Goal: Task Accomplishment & Management: Manage account settings

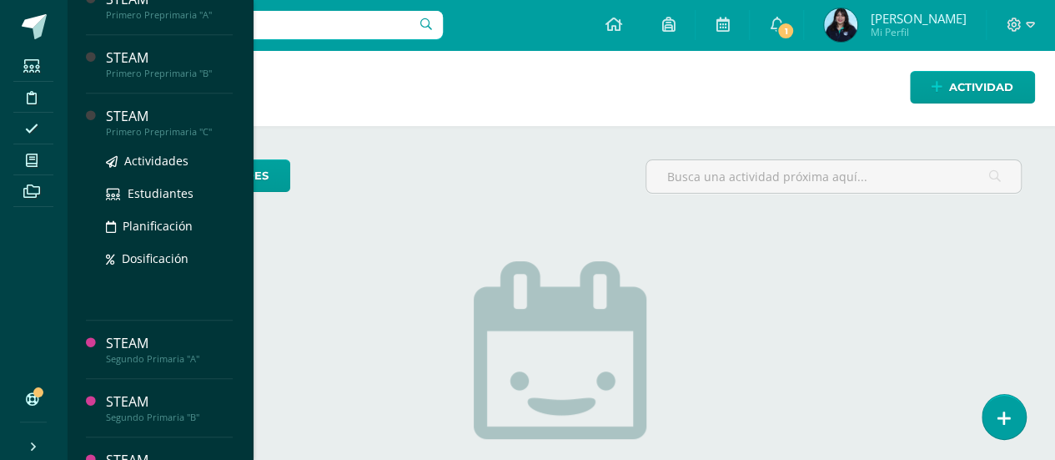
scroll to position [423, 0]
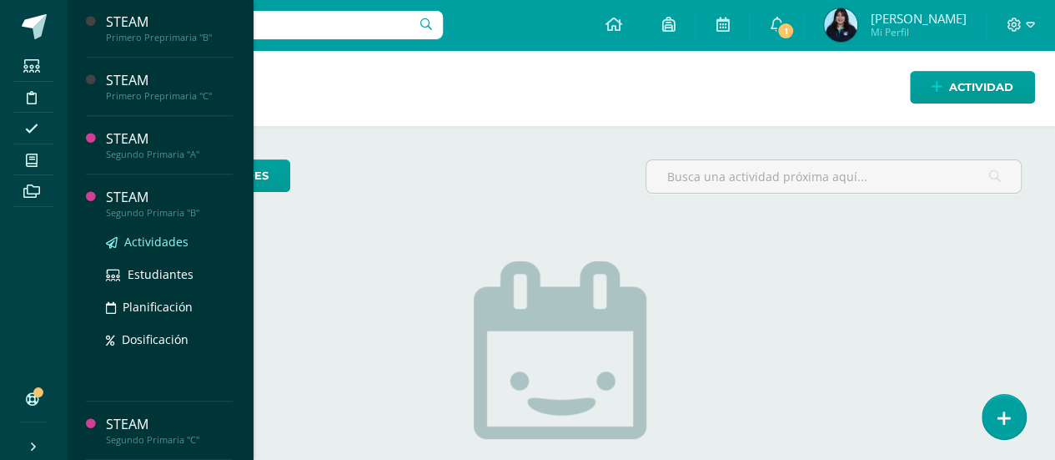
click at [138, 249] on span "Actividades" at bounding box center [156, 242] width 64 height 16
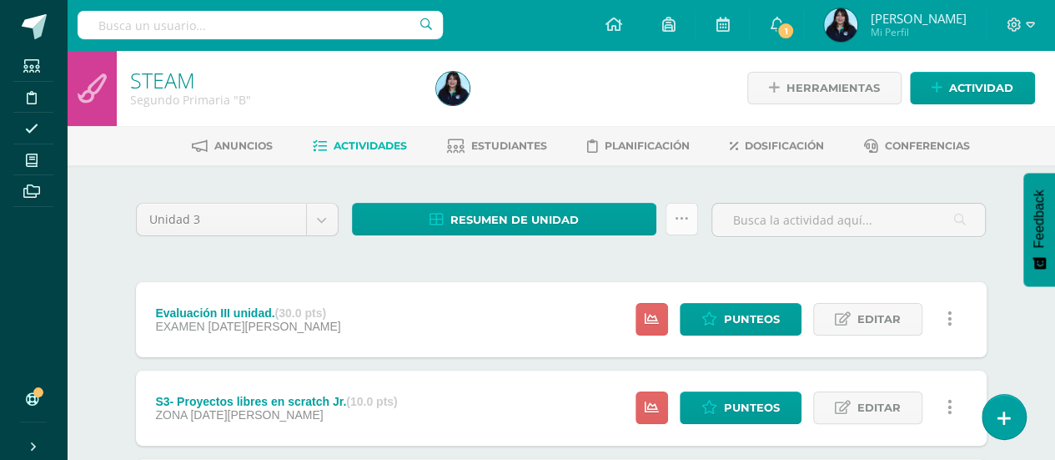
click at [691, 216] on link at bounding box center [681, 219] width 33 height 33
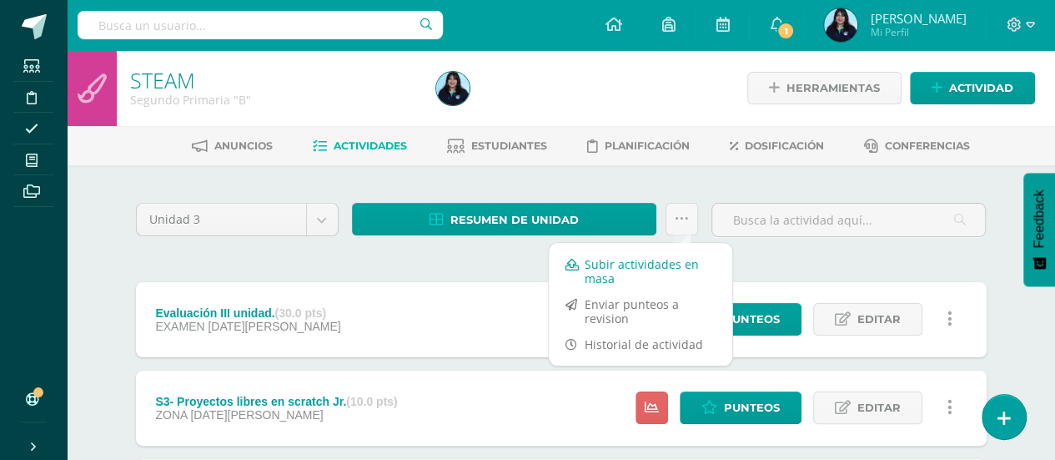
click at [634, 269] on link "Subir actividades en masa" at bounding box center [640, 271] width 183 height 40
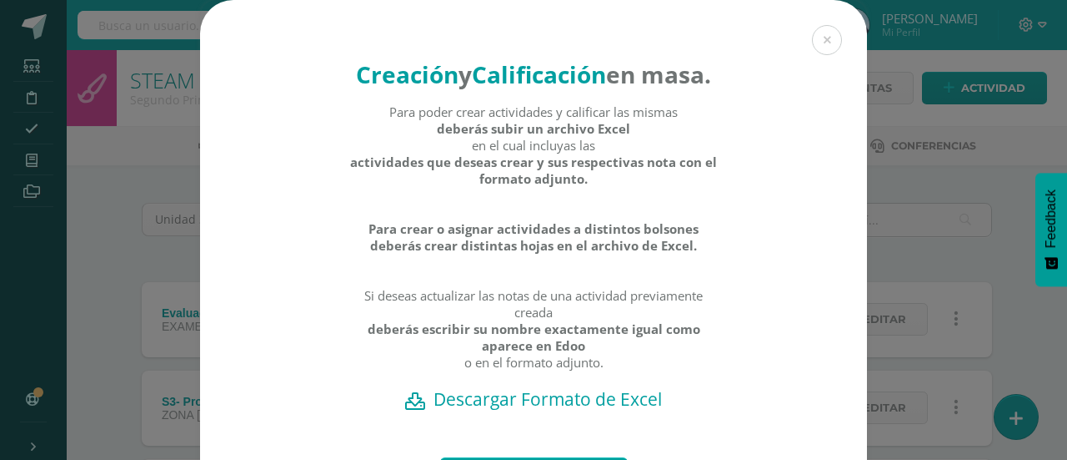
scroll to position [143, 0]
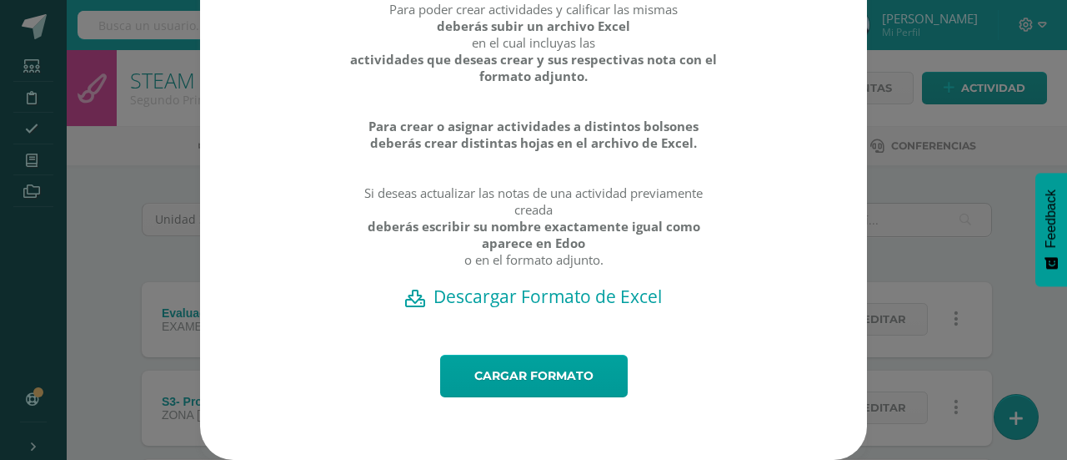
click at [494, 295] on h2 "Descargar Formato de Excel" at bounding box center [533, 295] width 609 height 23
click at [535, 366] on link "Cargar formato" at bounding box center [534, 375] width 188 height 43
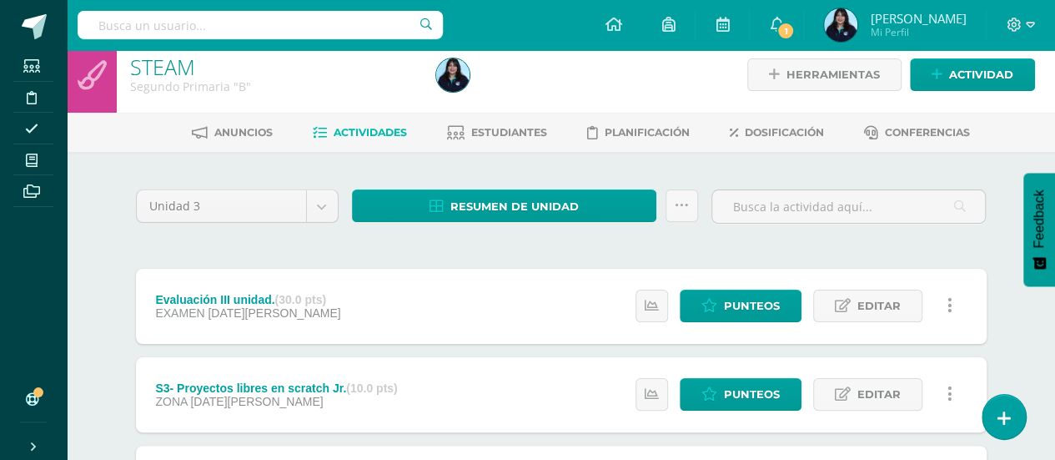
scroll to position [13, 0]
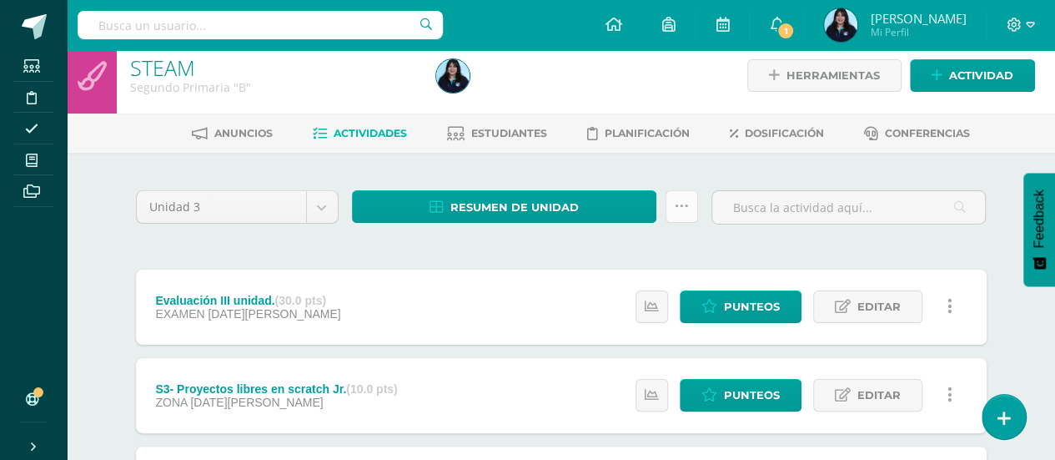
click at [683, 209] on icon at bounding box center [682, 206] width 14 height 14
click at [795, 231] on div at bounding box center [849, 214] width 288 height 48
click at [951, 301] on icon at bounding box center [949, 306] width 5 height 18
click at [535, 139] on link "Estudiantes" at bounding box center [497, 133] width 100 height 27
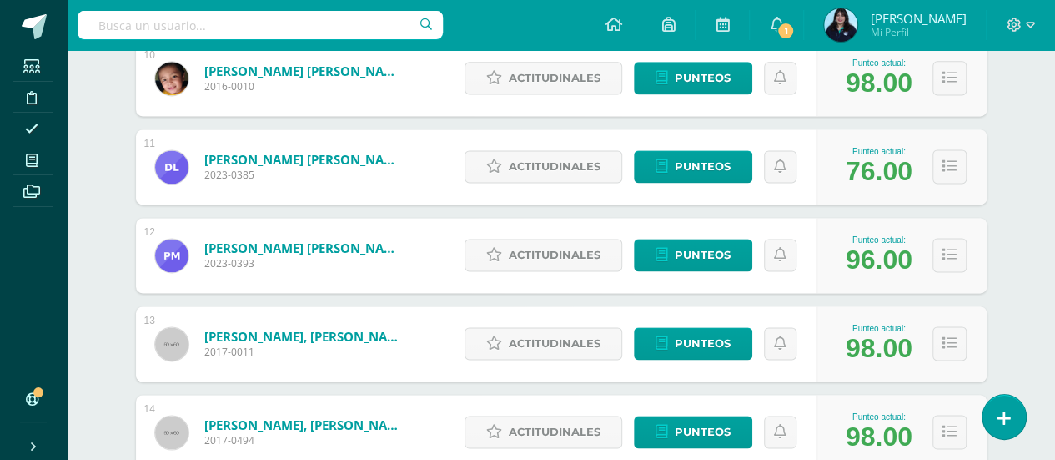
scroll to position [1114, 0]
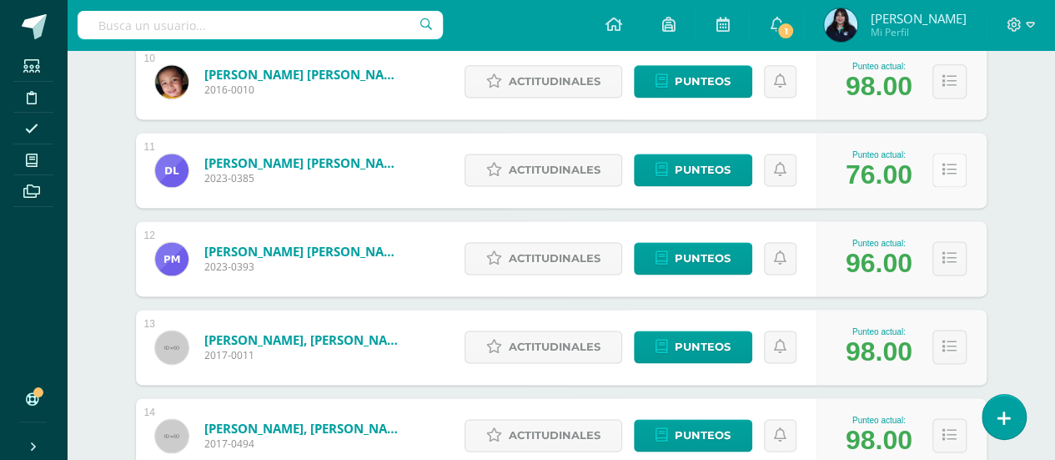
click at [949, 179] on button at bounding box center [949, 170] width 34 height 34
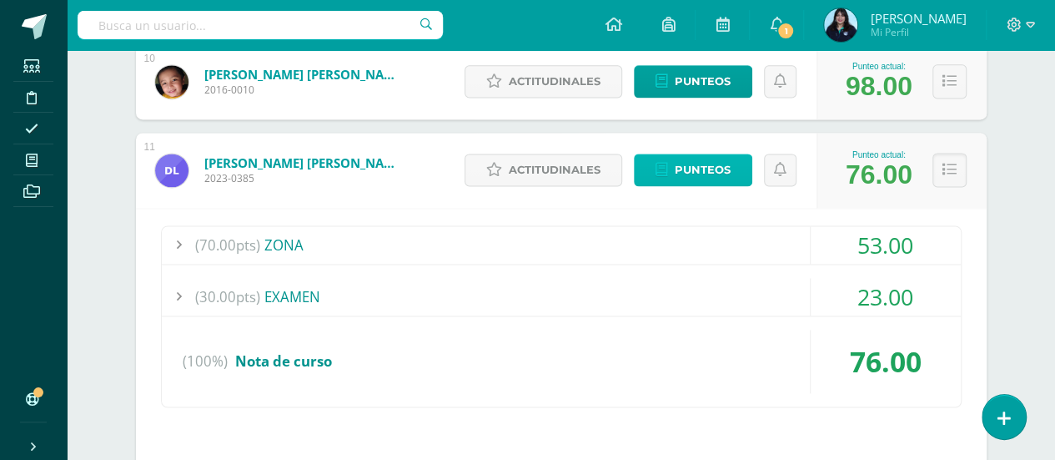
click at [706, 169] on span "Punteos" at bounding box center [703, 169] width 56 height 31
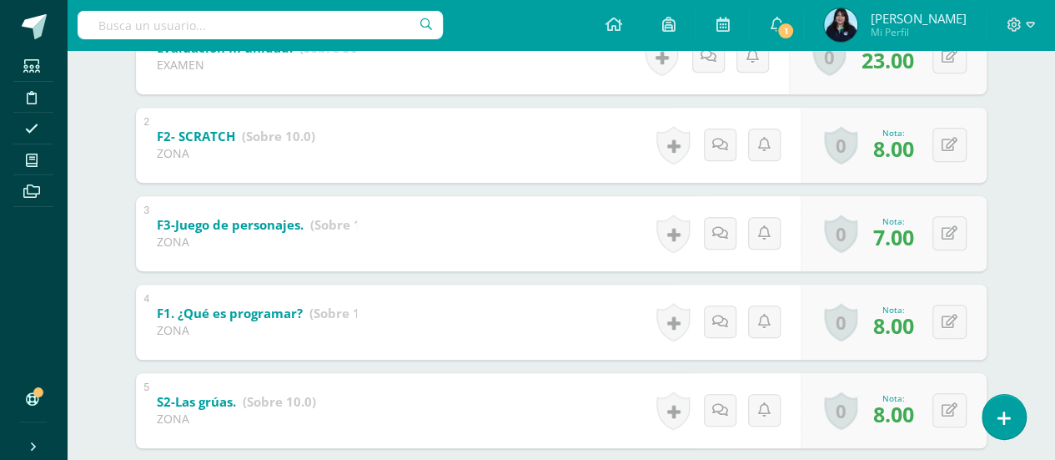
scroll to position [451, 0]
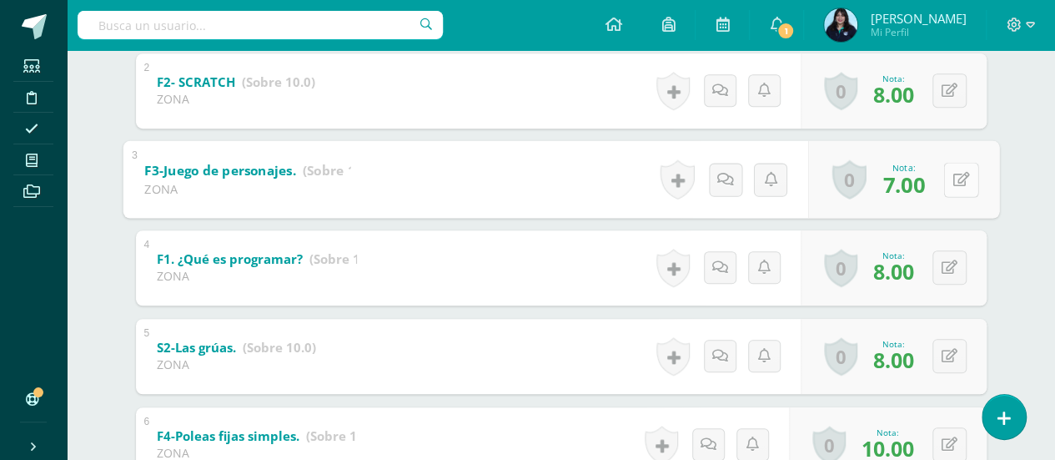
click at [934, 178] on div "0 Logros Logros obtenidos Aún no hay logros agregados Nota: 7.00" at bounding box center [902, 179] width 191 height 78
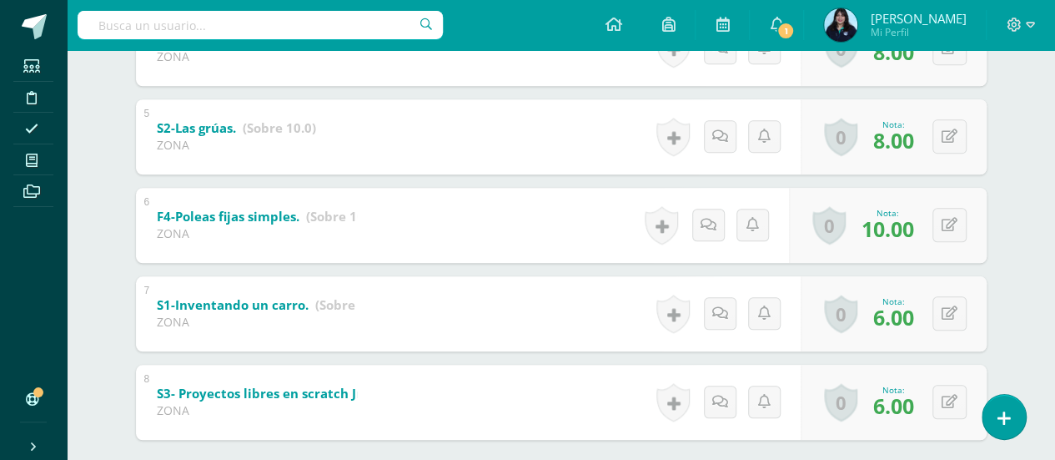
scroll to position [760, 0]
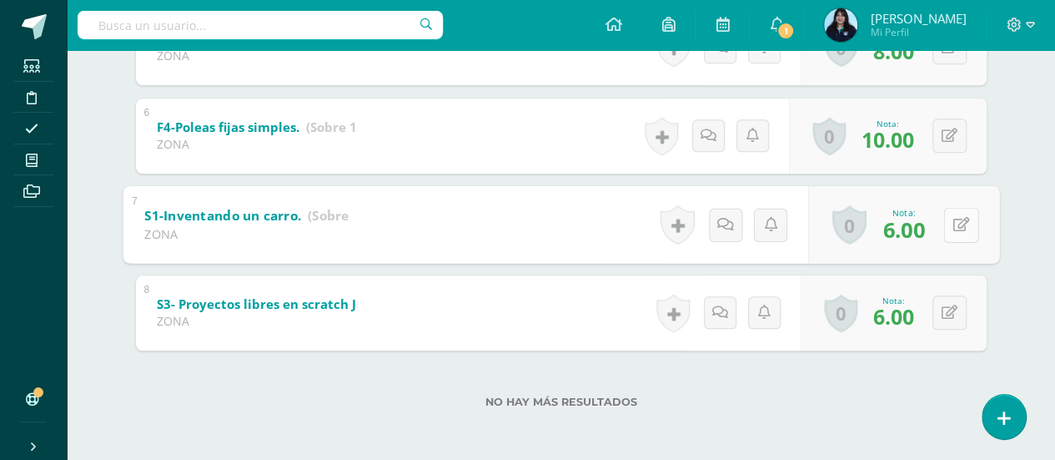
click at [952, 225] on button at bounding box center [960, 224] width 35 height 35
type input "8"
click at [927, 228] on link at bounding box center [916, 229] width 33 height 33
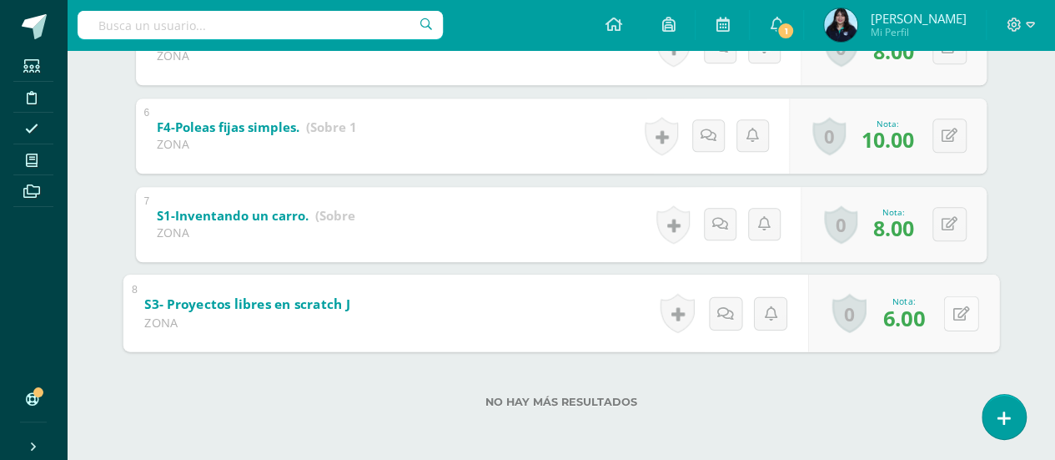
click at [949, 309] on button at bounding box center [960, 312] width 35 height 35
type input "7"
click at [919, 314] on icon at bounding box center [916, 318] width 15 height 14
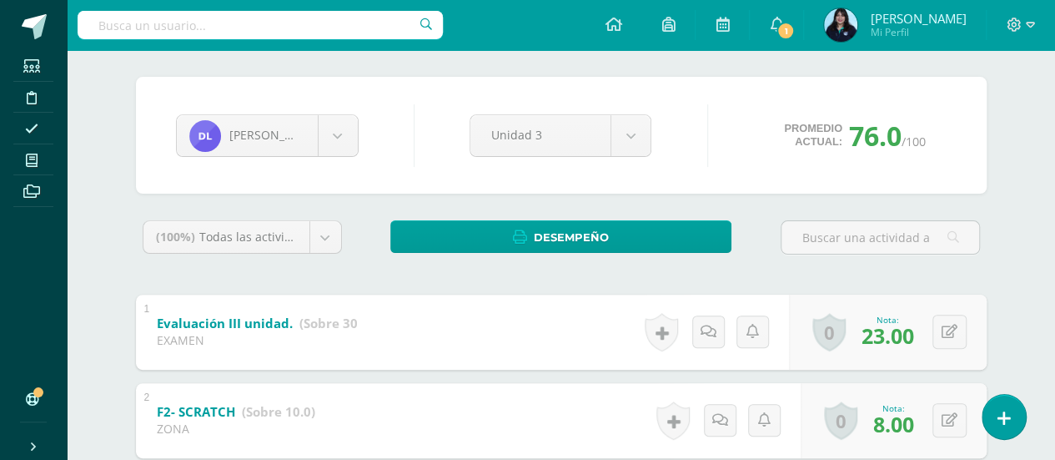
scroll to position [0, 0]
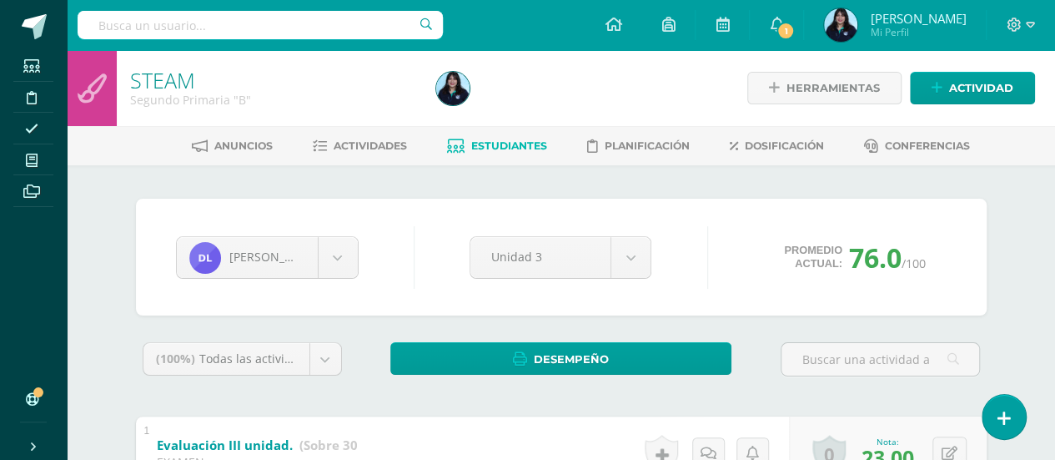
click at [477, 146] on span "Estudiantes" at bounding box center [509, 145] width 76 height 13
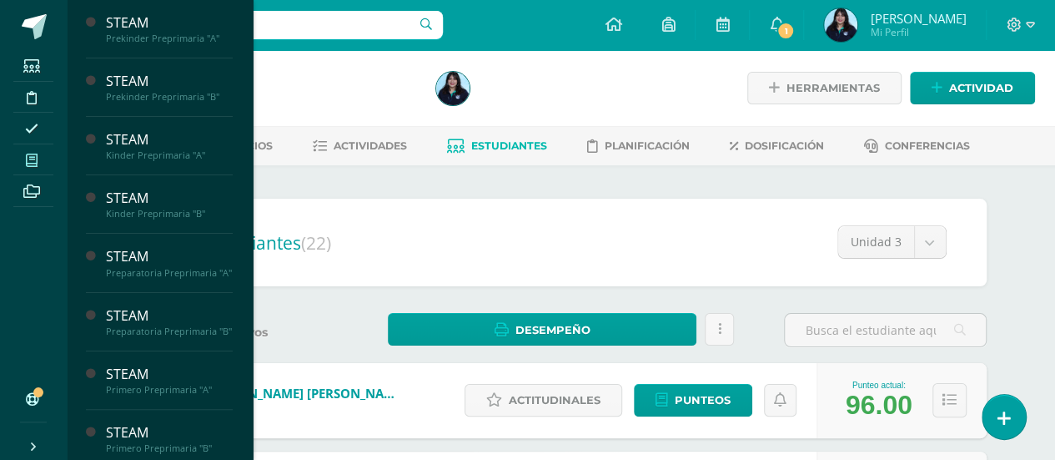
click at [44, 163] on span at bounding box center [32, 159] width 38 height 23
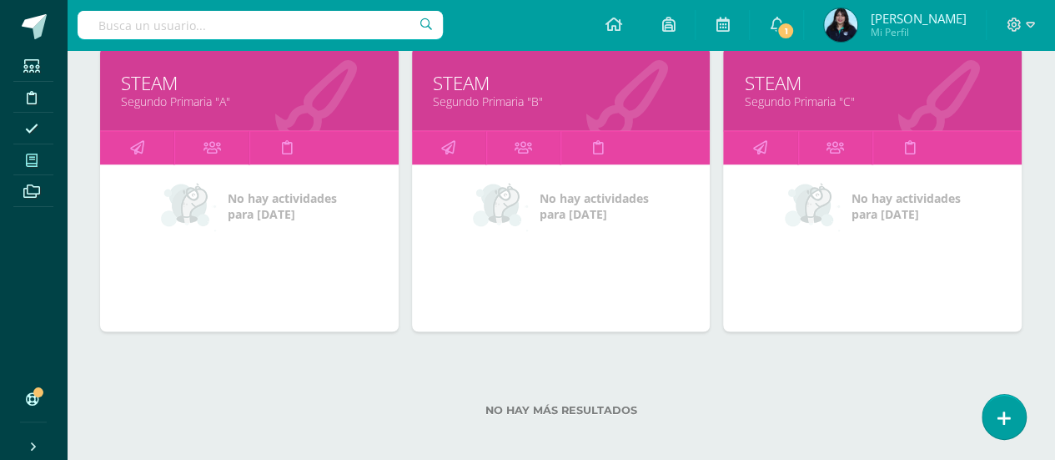
scroll to position [1205, 0]
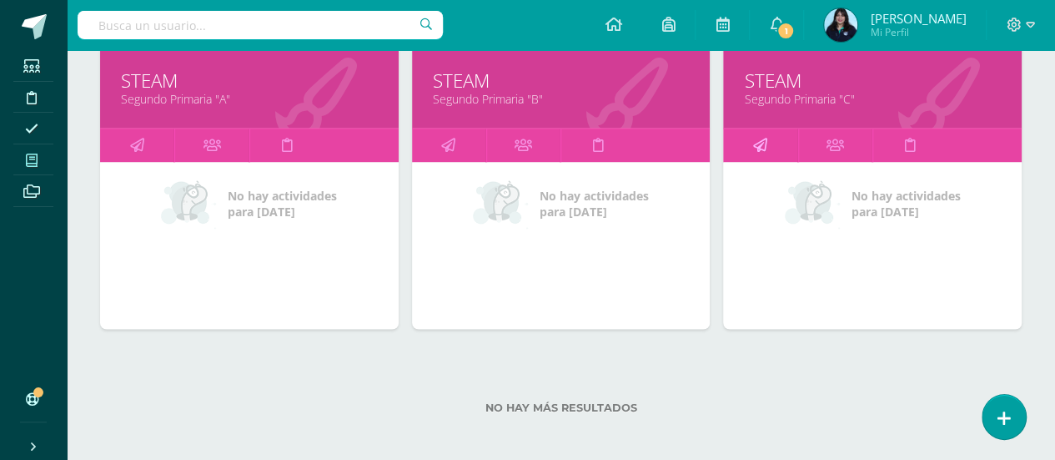
click at [761, 153] on icon at bounding box center [760, 144] width 14 height 33
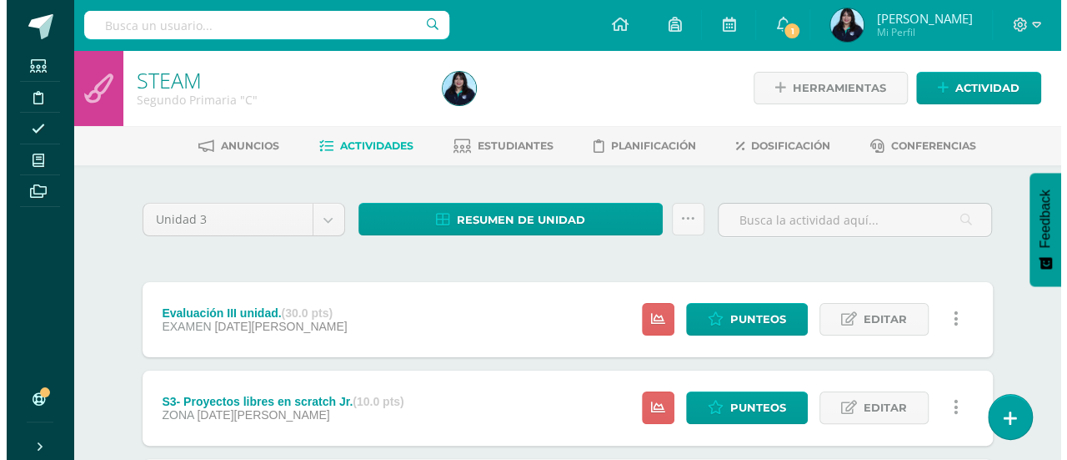
scroll to position [62, 0]
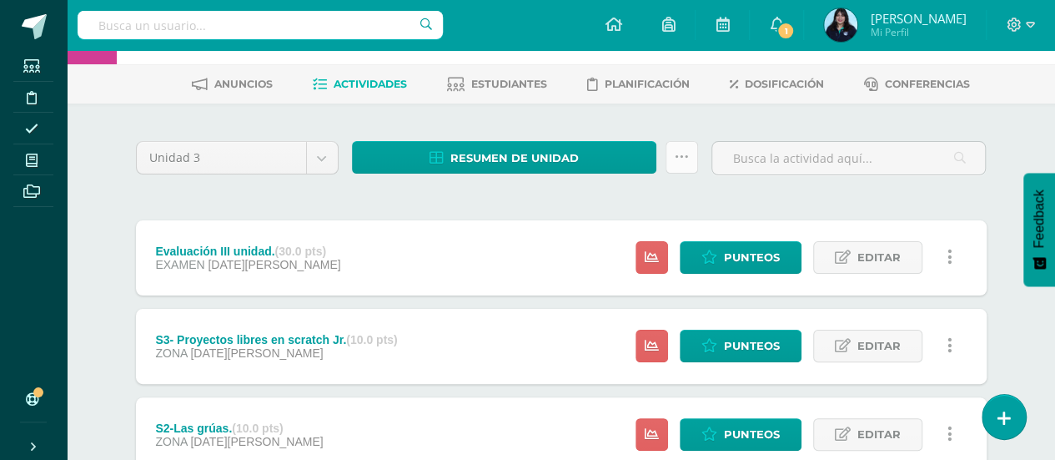
click at [697, 158] on link at bounding box center [681, 157] width 33 height 33
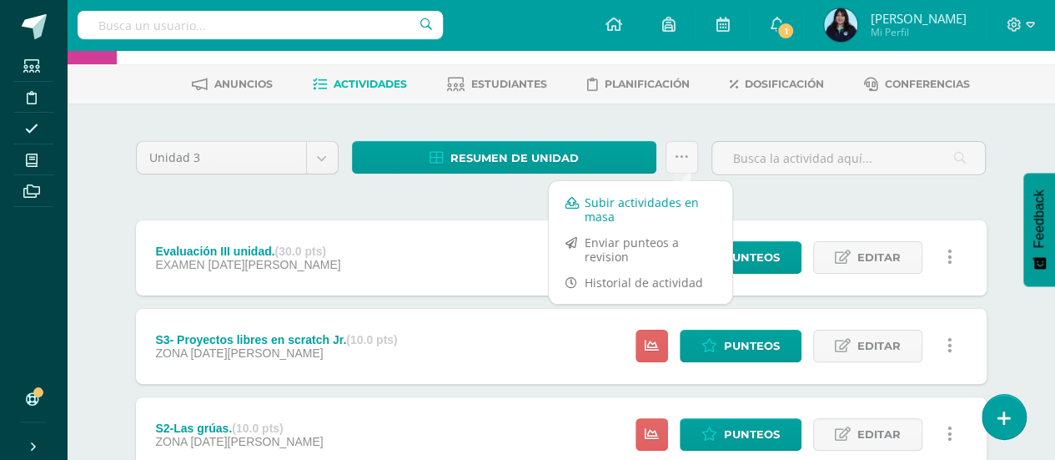
click at [609, 212] on link "Subir actividades en masa" at bounding box center [640, 209] width 183 height 40
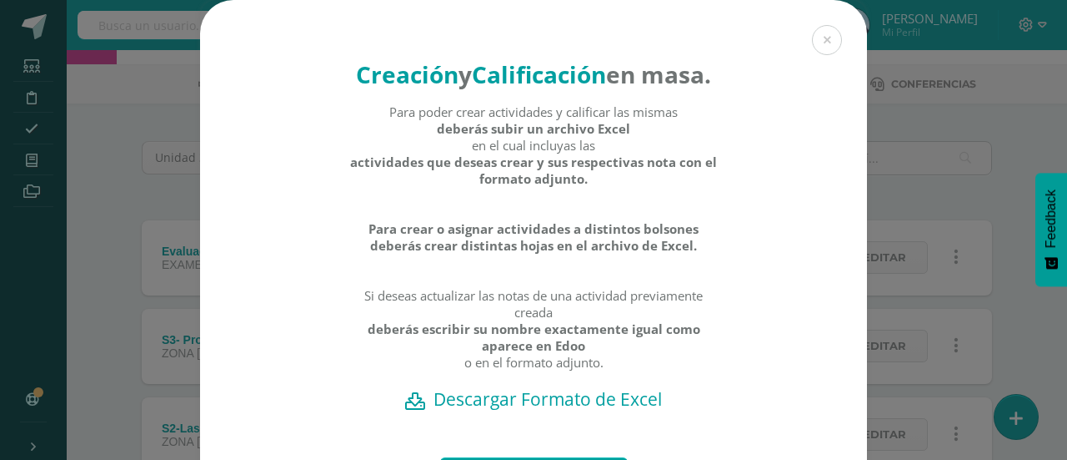
scroll to position [143, 0]
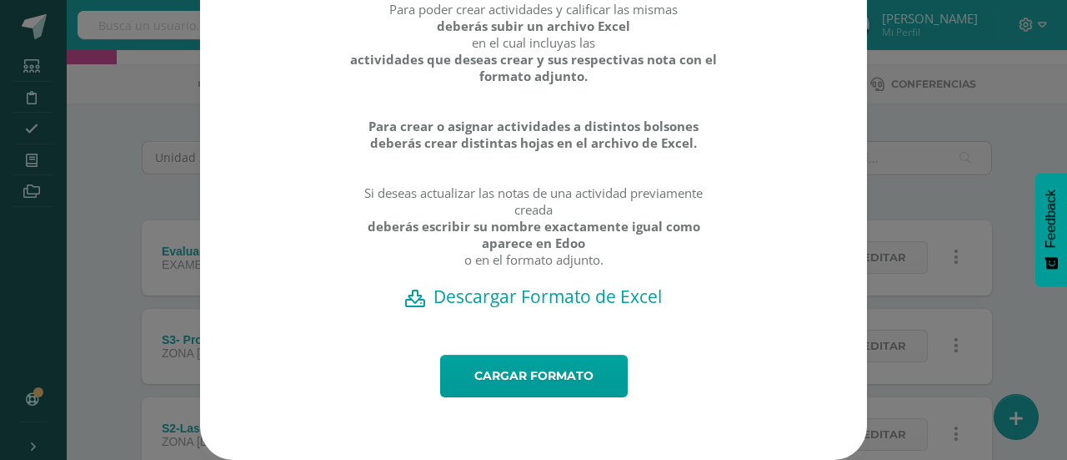
click at [509, 298] on h2 "Descargar Formato de Excel" at bounding box center [533, 295] width 609 height 23
